Goal: Check status

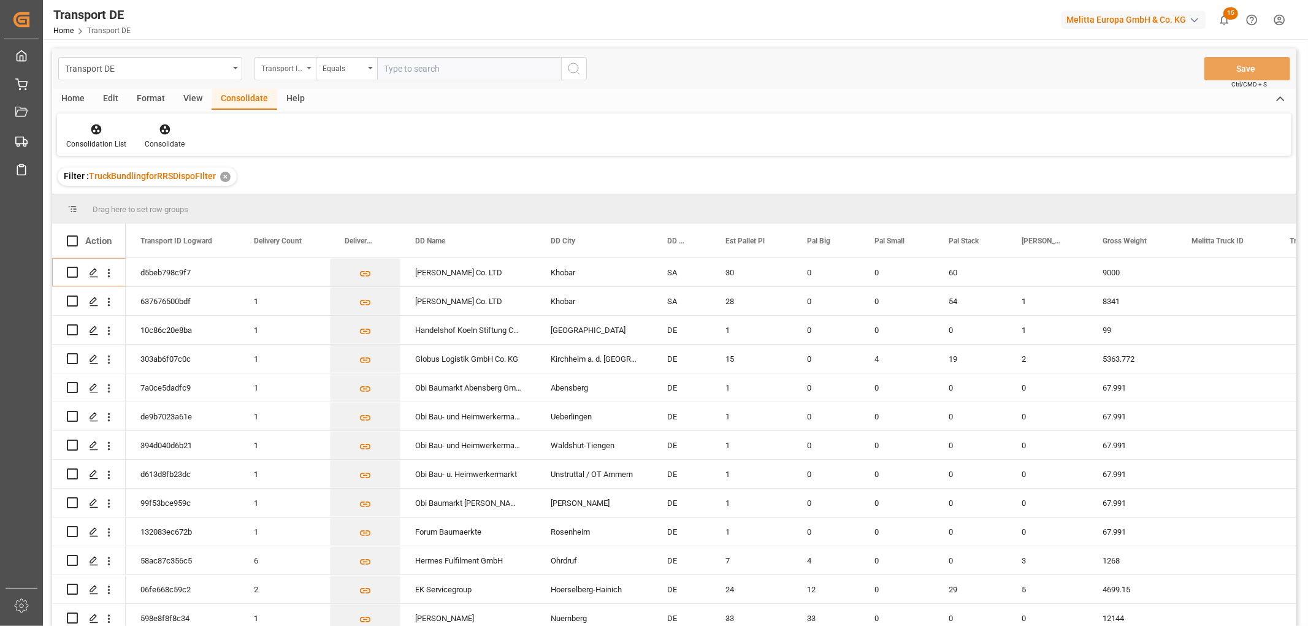
click at [282, 66] on div "Transport ID Logward" at bounding box center [282, 67] width 42 height 14
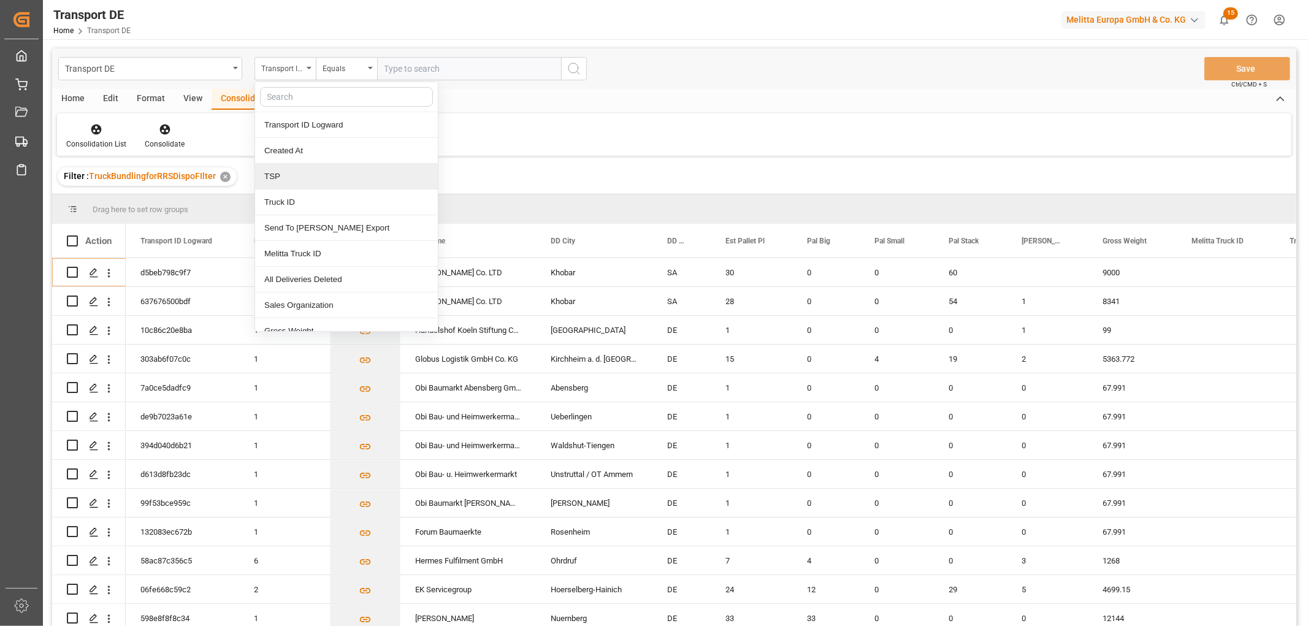
click at [285, 180] on div "TSP" at bounding box center [346, 177] width 183 height 26
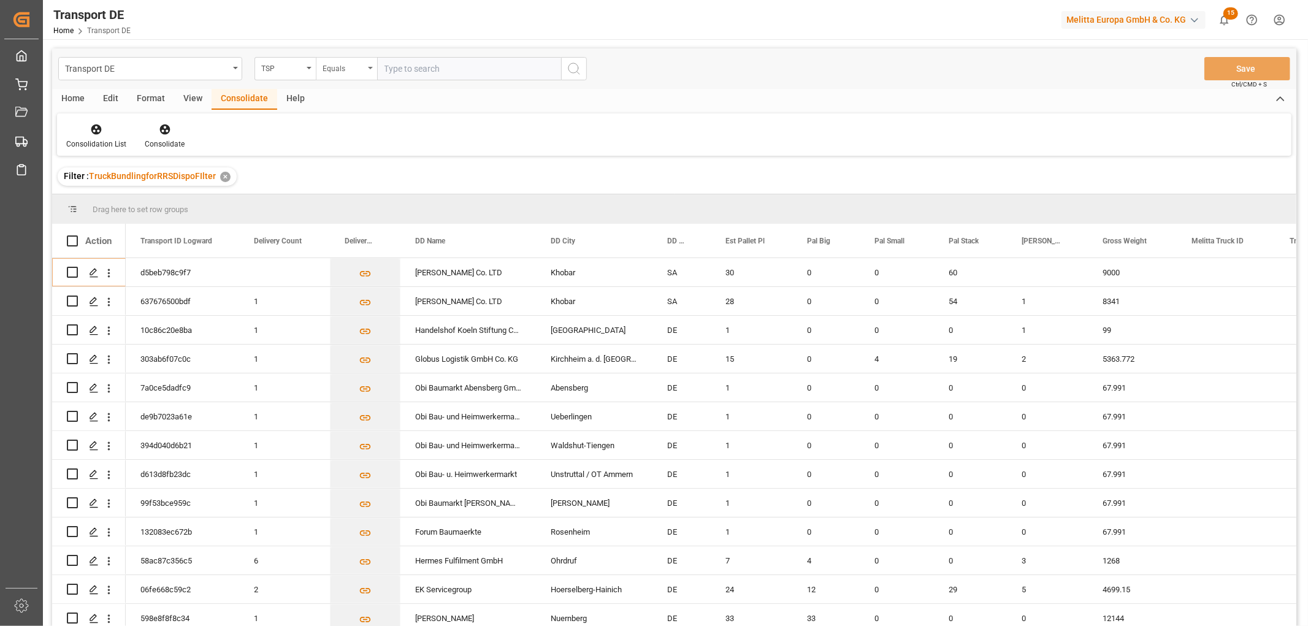
click at [341, 68] on div "Equals" at bounding box center [343, 67] width 42 height 14
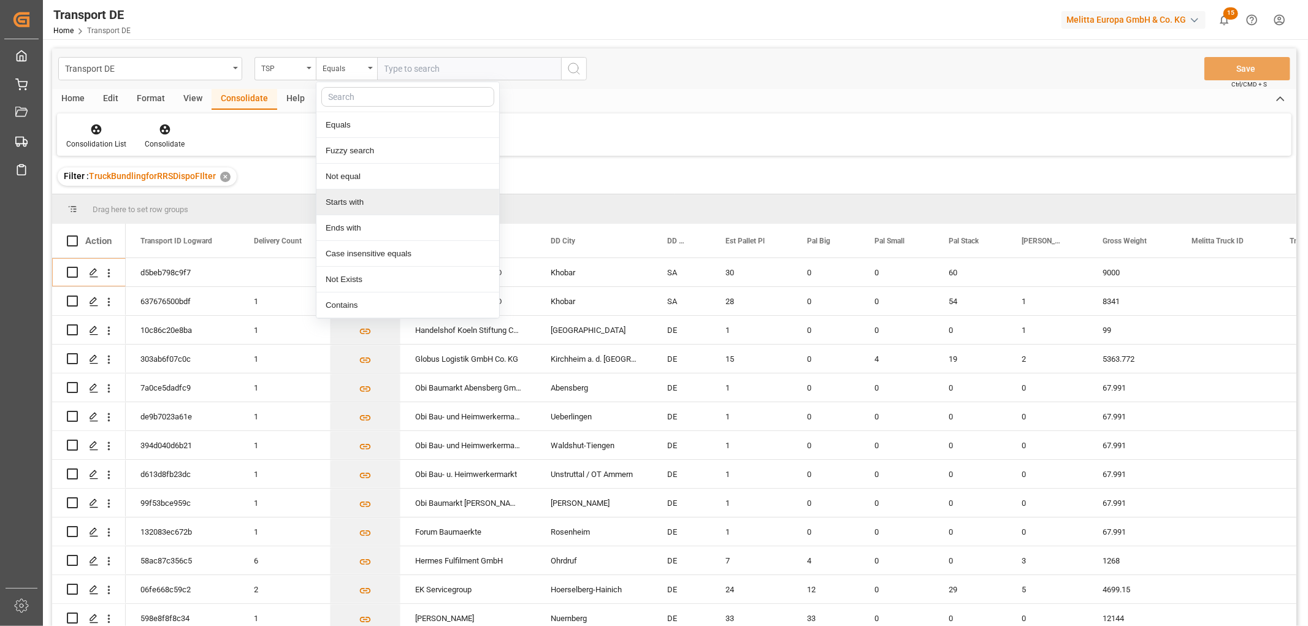
drag, startPoint x: 360, startPoint y: 204, endPoint x: 370, endPoint y: 169, distance: 36.9
click at [360, 204] on div "Starts with" at bounding box center [407, 202] width 183 height 26
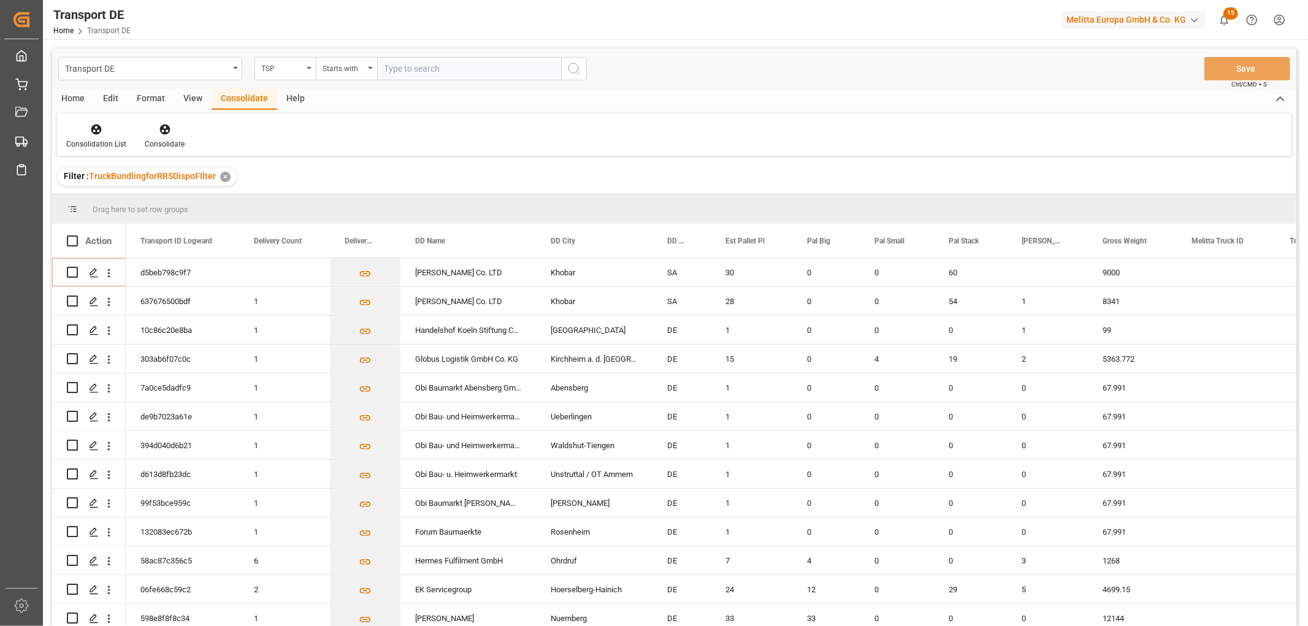
click at [415, 66] on input "text" at bounding box center [469, 68] width 184 height 23
type input "LIT DE"
click at [573, 65] on icon "search button" at bounding box center [573, 68] width 15 height 15
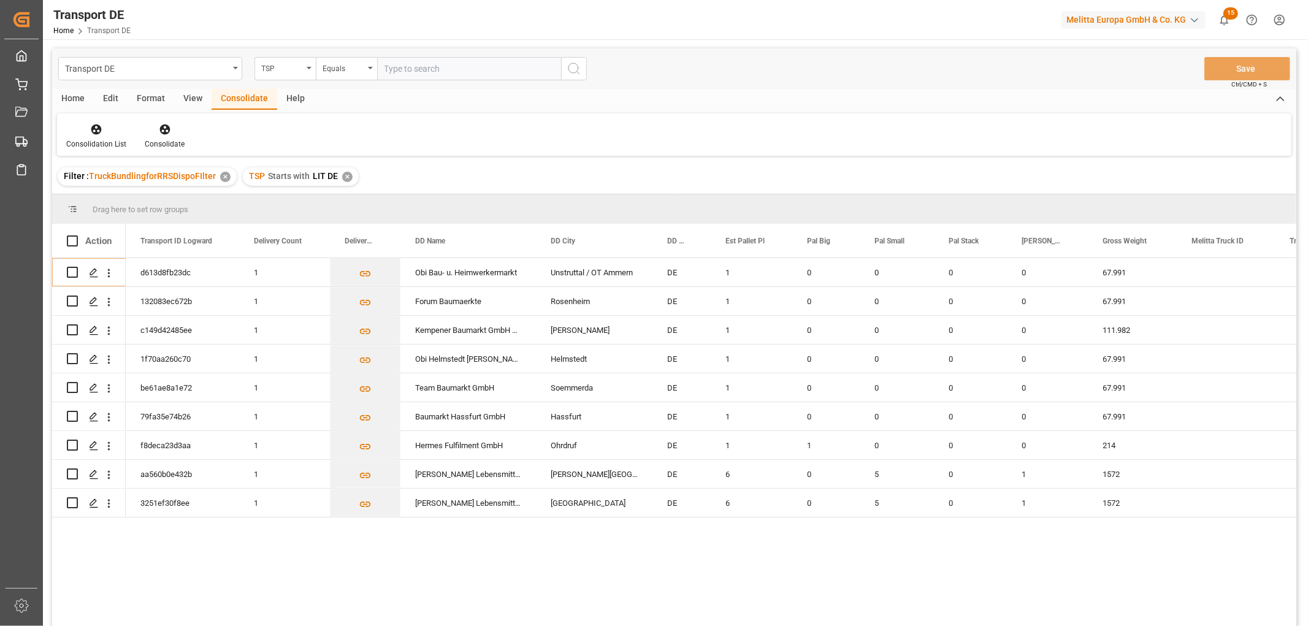
click at [345, 177] on div "✕" at bounding box center [347, 177] width 10 height 10
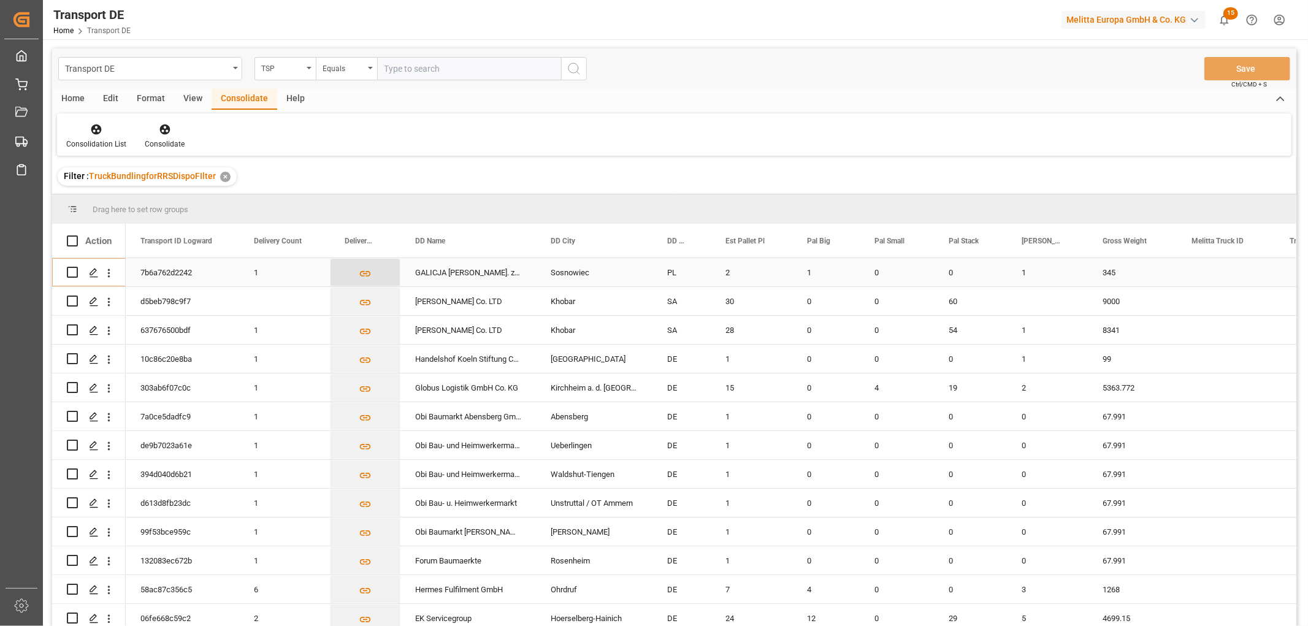
click at [362, 273] on icon "Press SPACE to select this row." at bounding box center [365, 273] width 13 height 13
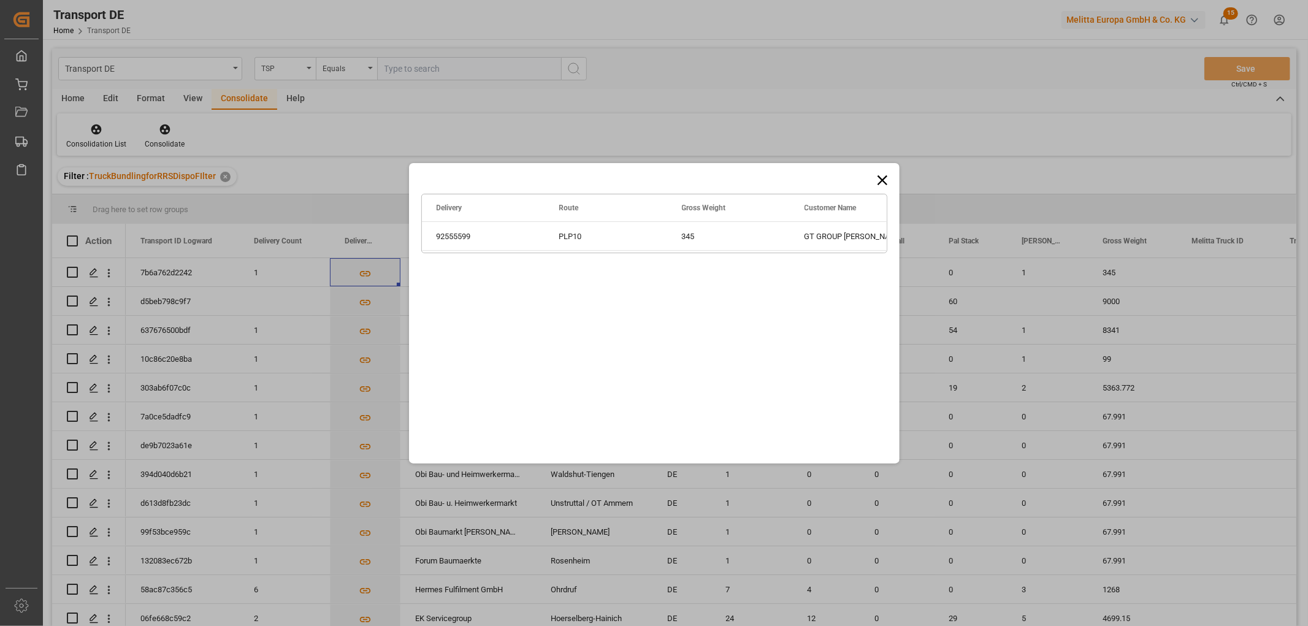
click at [880, 177] on icon at bounding box center [882, 180] width 10 height 10
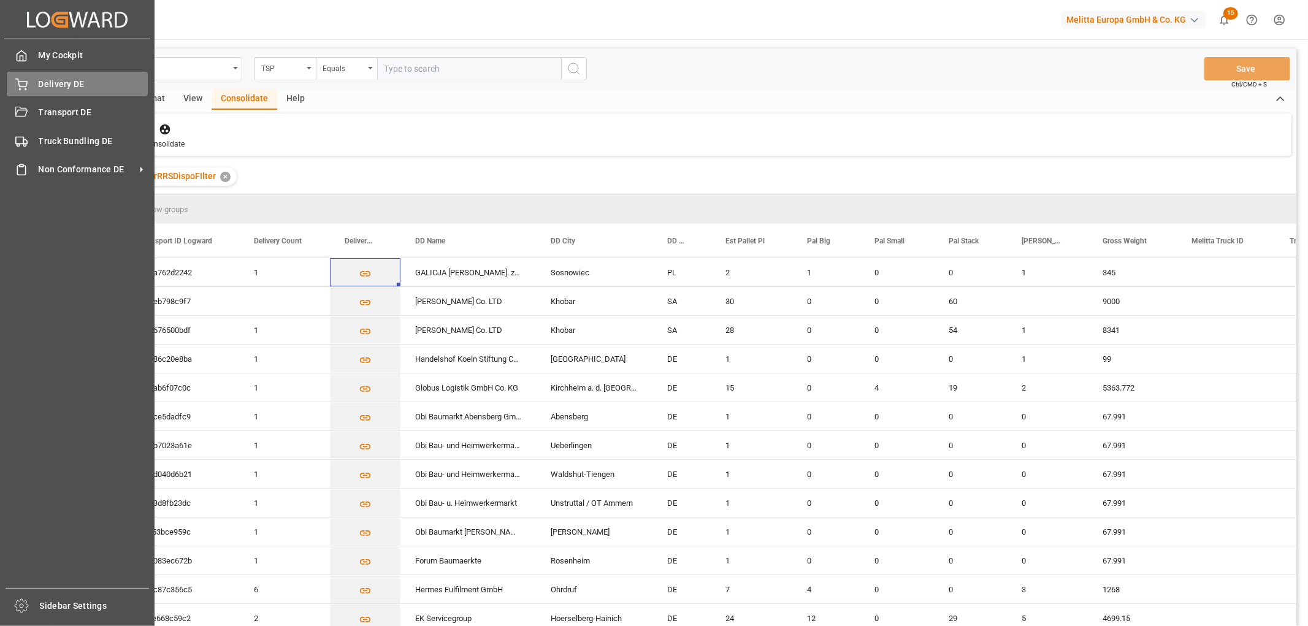
click at [36, 84] on div "Delivery DE Delivery DE" at bounding box center [77, 84] width 141 height 24
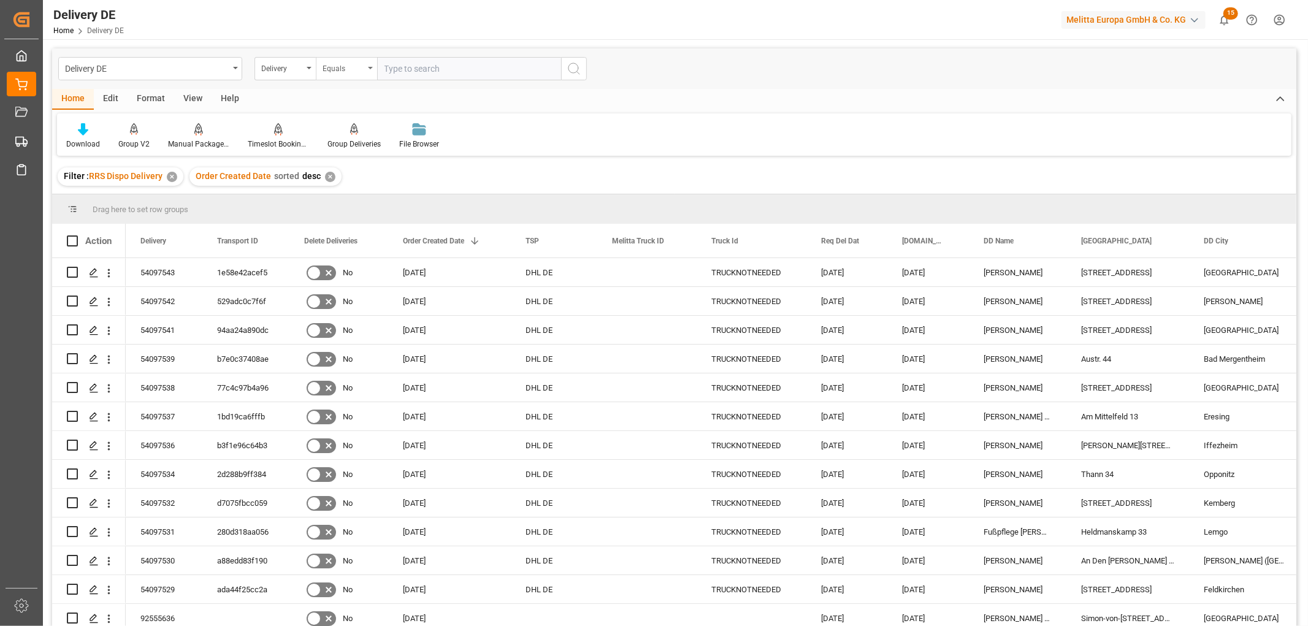
click at [356, 72] on div "Equals" at bounding box center [343, 67] width 42 height 14
click at [364, 200] on div "Starts with" at bounding box center [407, 202] width 183 height 26
click at [403, 65] on input "text" at bounding box center [469, 68] width 184 height 23
type input "80002965"
click at [578, 71] on icon "search button" at bounding box center [573, 68] width 15 height 15
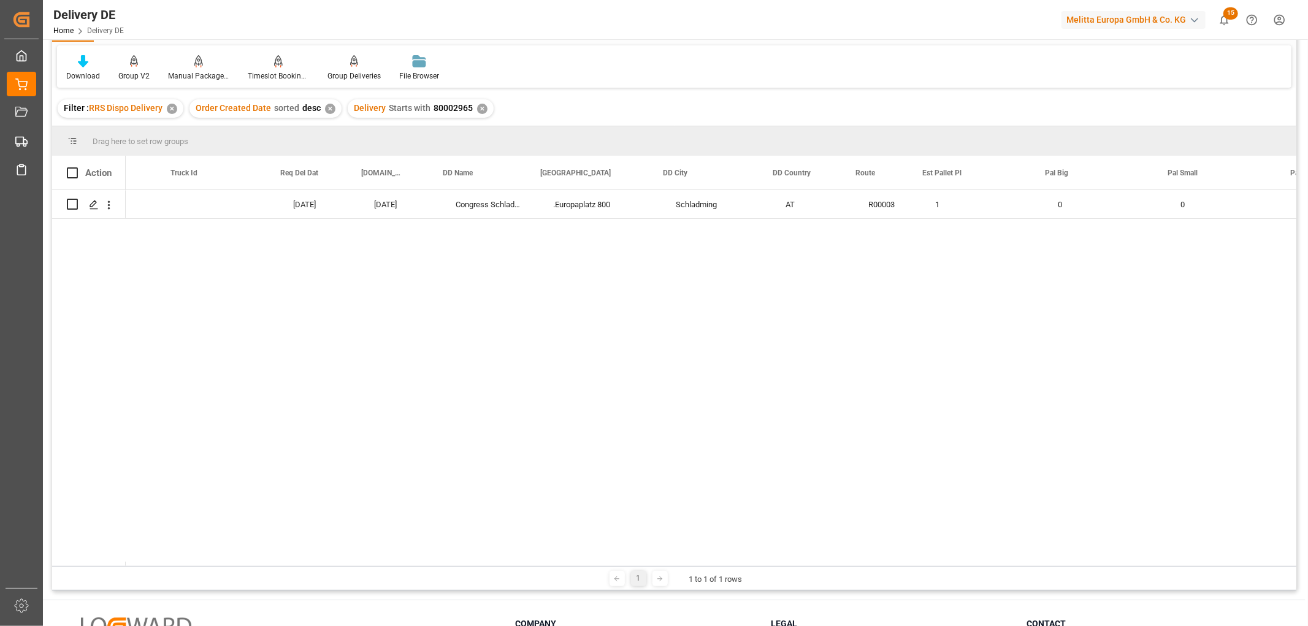
scroll to position [0, 541]
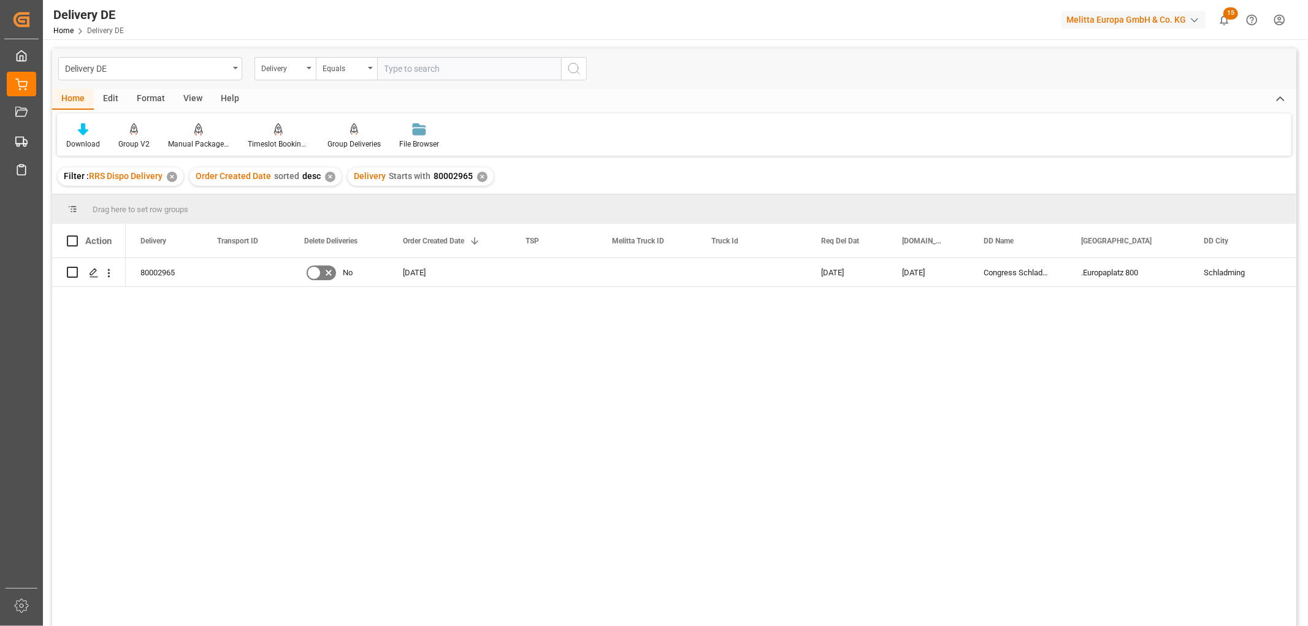
click at [477, 175] on div "✕" at bounding box center [482, 177] width 10 height 10
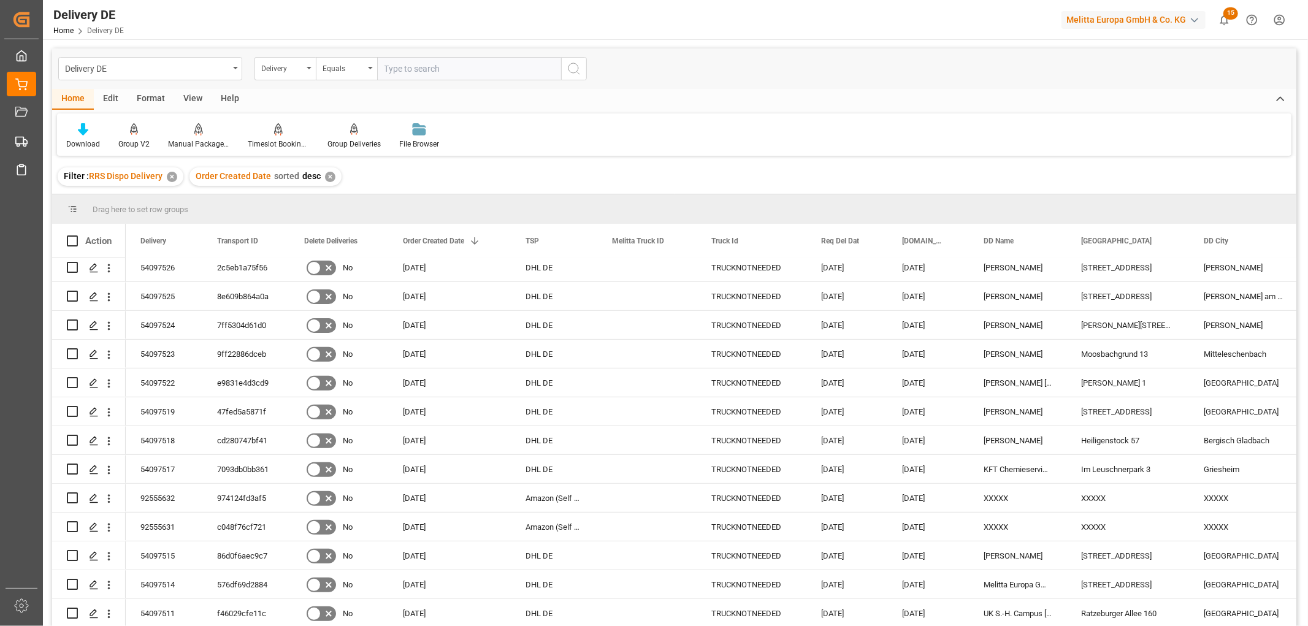
click at [1276, 16] on html "Created by potrace 1.15, written by [PERSON_NAME] [DATE]-[DATE] Created by potr…" at bounding box center [654, 313] width 1308 height 626
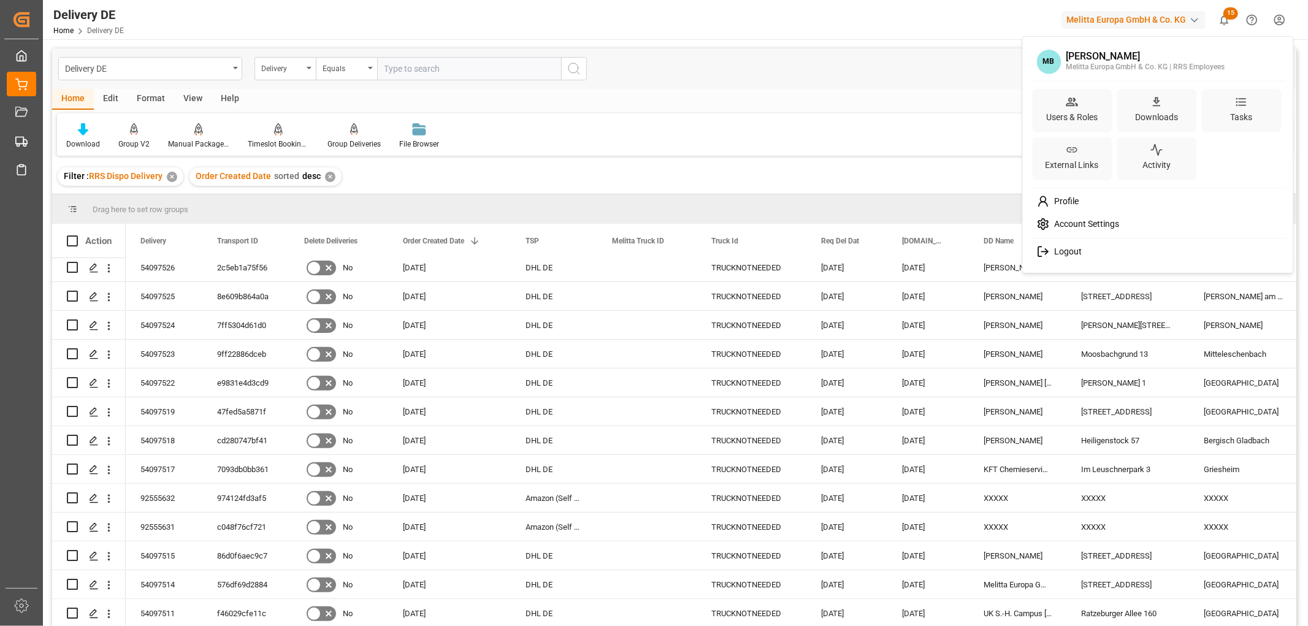
click at [1048, 252] on icon at bounding box center [1042, 251] width 13 height 13
